Goal: Task Accomplishment & Management: Manage account settings

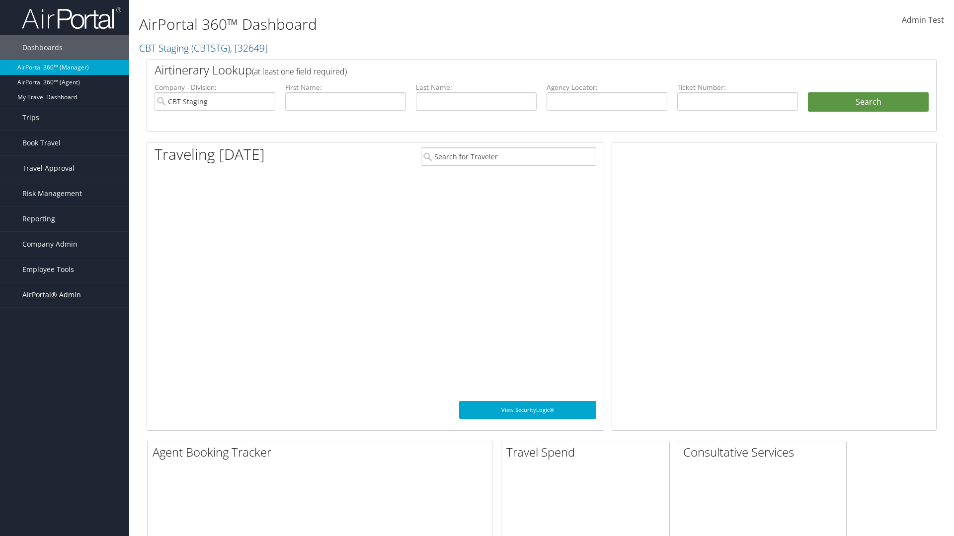
click at [65, 295] on span "AirPortal® Admin" at bounding box center [51, 295] width 59 height 25
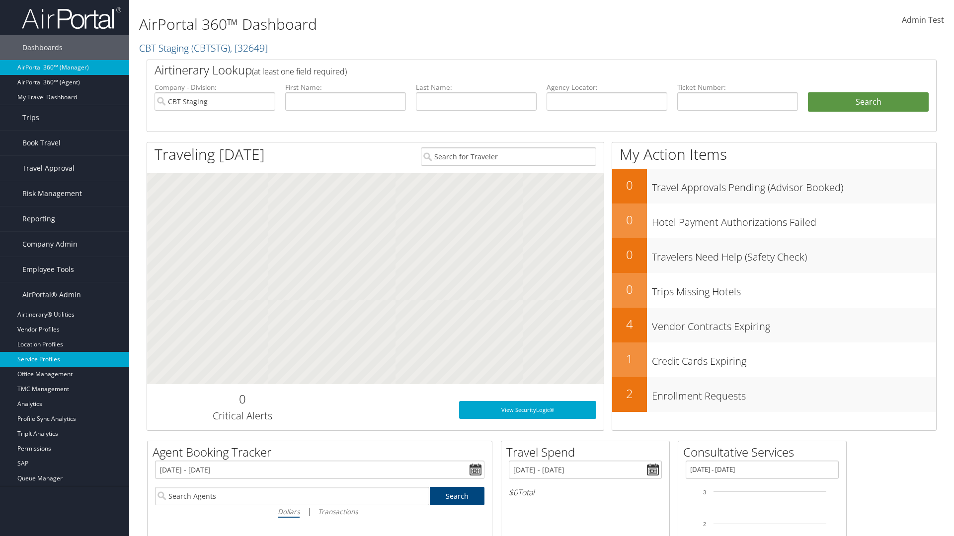
click at [65, 360] on link "Service Profiles" at bounding box center [64, 359] width 129 height 15
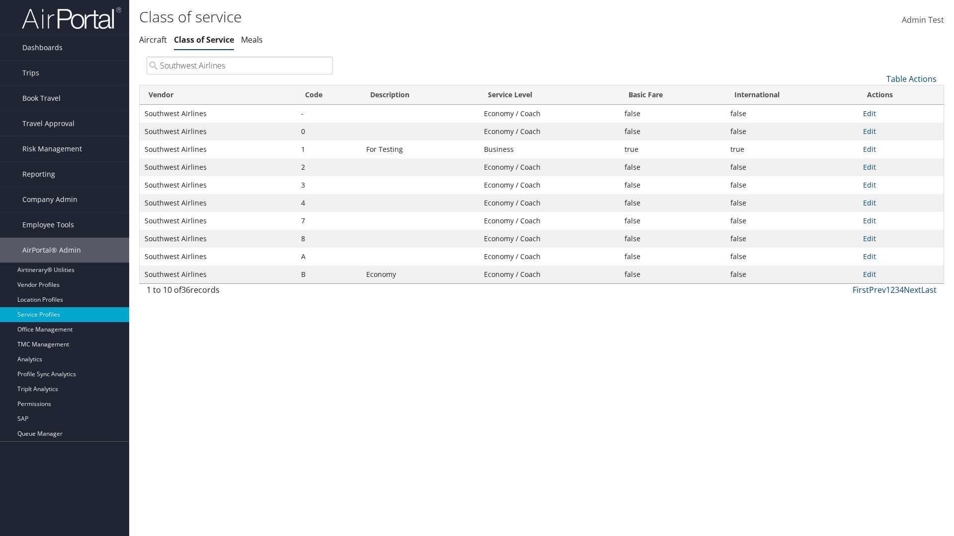
type input "Southwest Airlines"
click at [869, 113] on link "Edit" at bounding box center [869, 113] width 13 height 9
select select "1861"
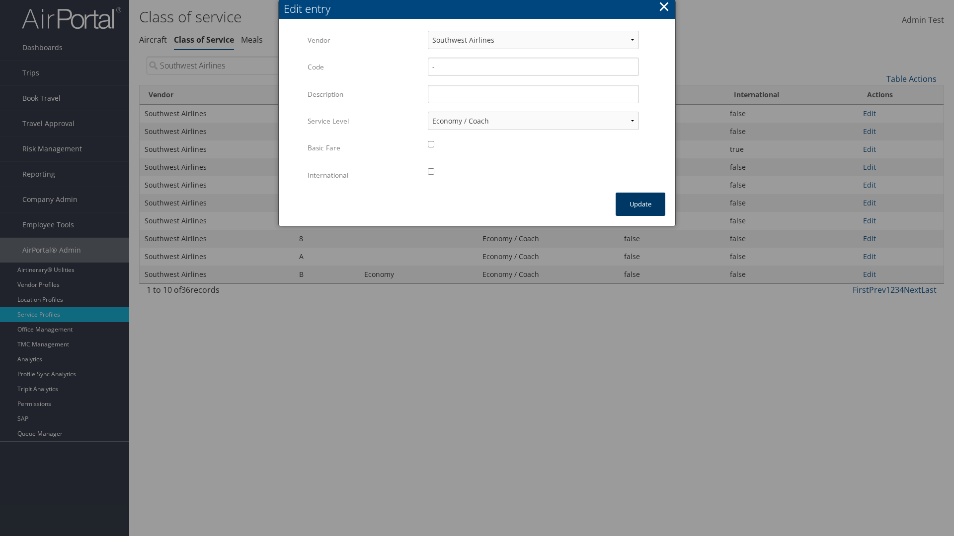
click at [640, 204] on button "Update" at bounding box center [640, 204] width 50 height 23
